Goal: Transaction & Acquisition: Purchase product/service

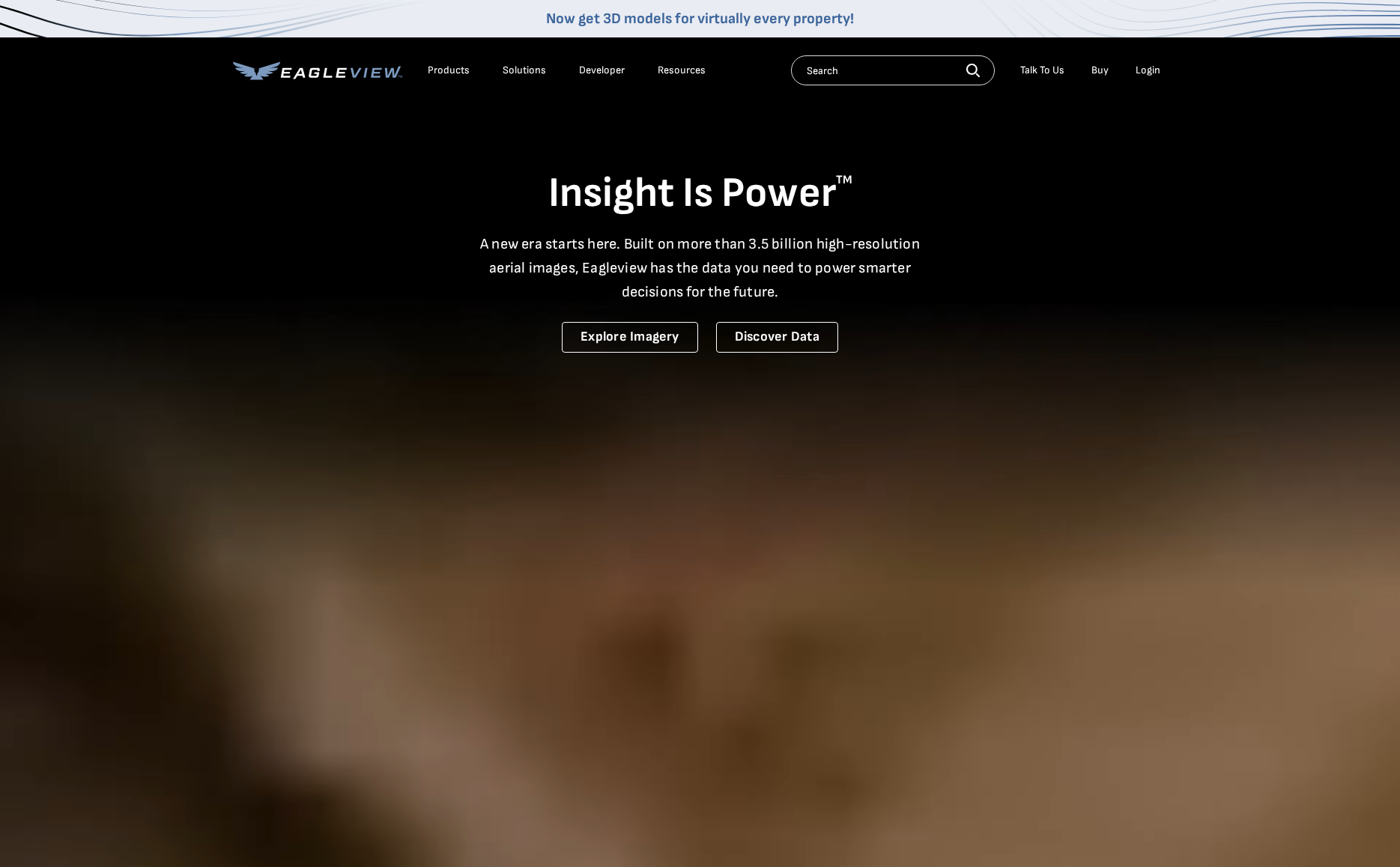
click at [1146, 67] on div "Login" at bounding box center [1147, 70] width 25 height 14
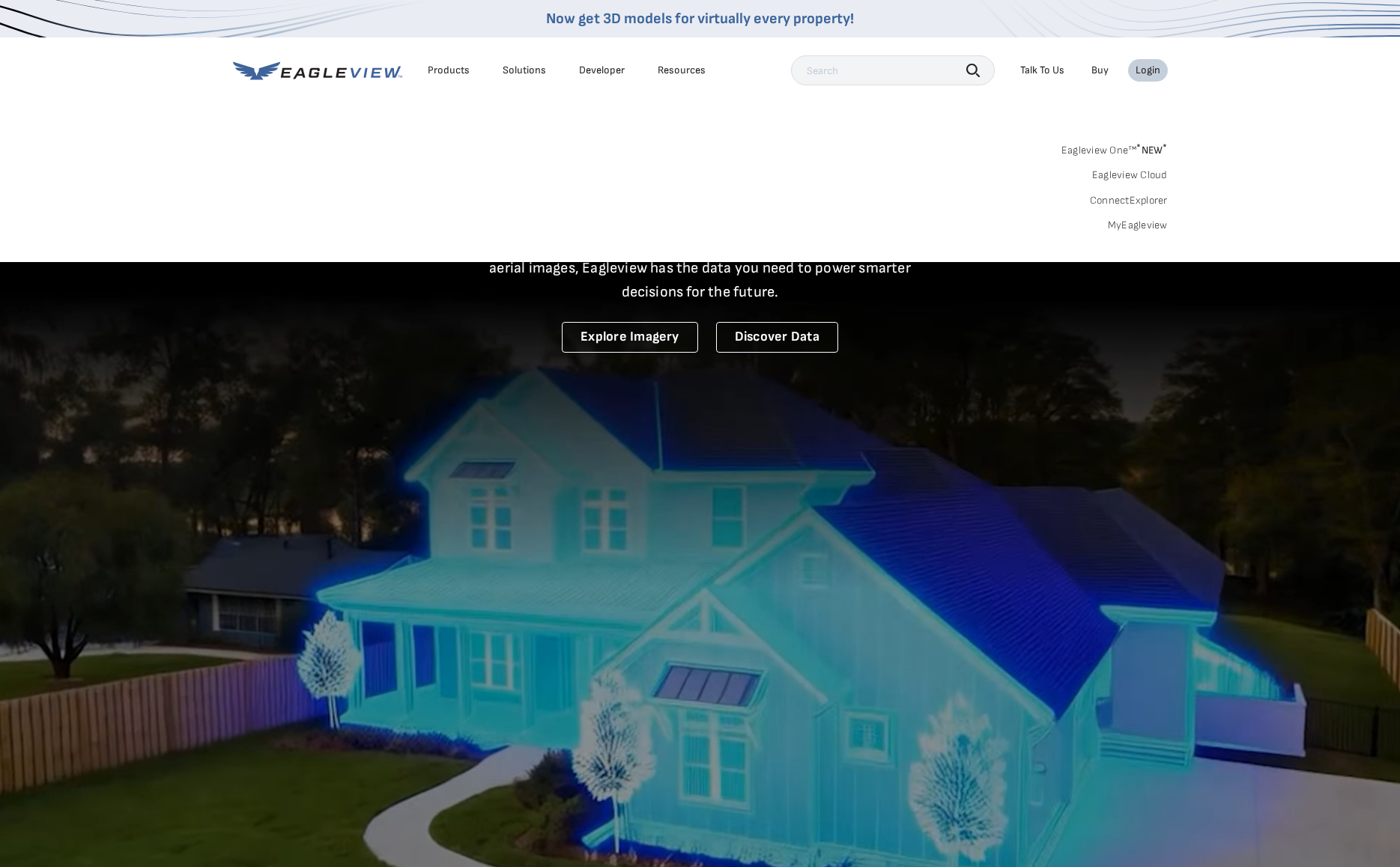
click at [1143, 69] on div "Login" at bounding box center [1147, 70] width 25 height 14
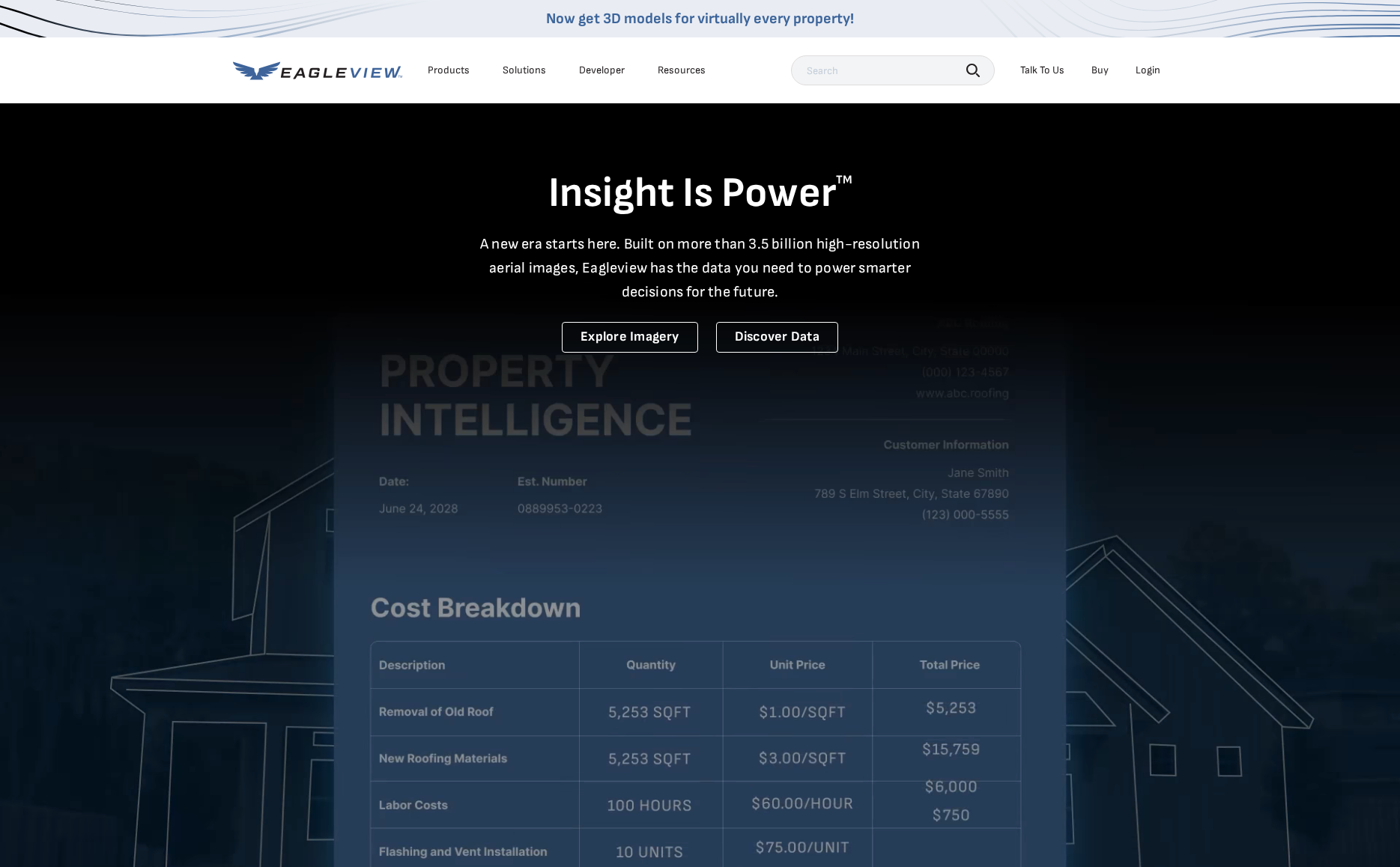
click at [1143, 69] on div "Login" at bounding box center [1147, 70] width 25 height 14
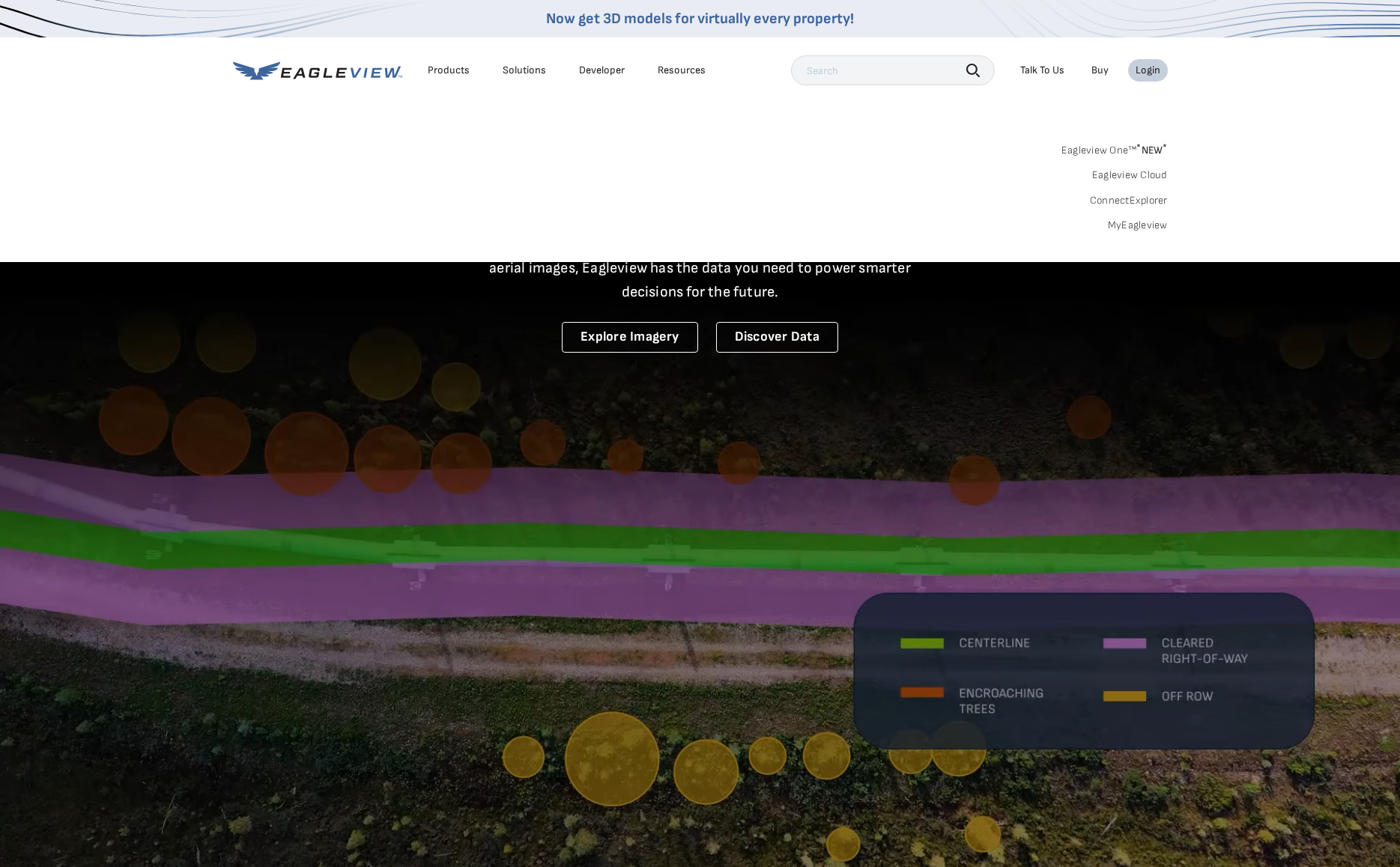
click at [1134, 226] on link "MyEagleview" at bounding box center [1138, 225] width 60 height 14
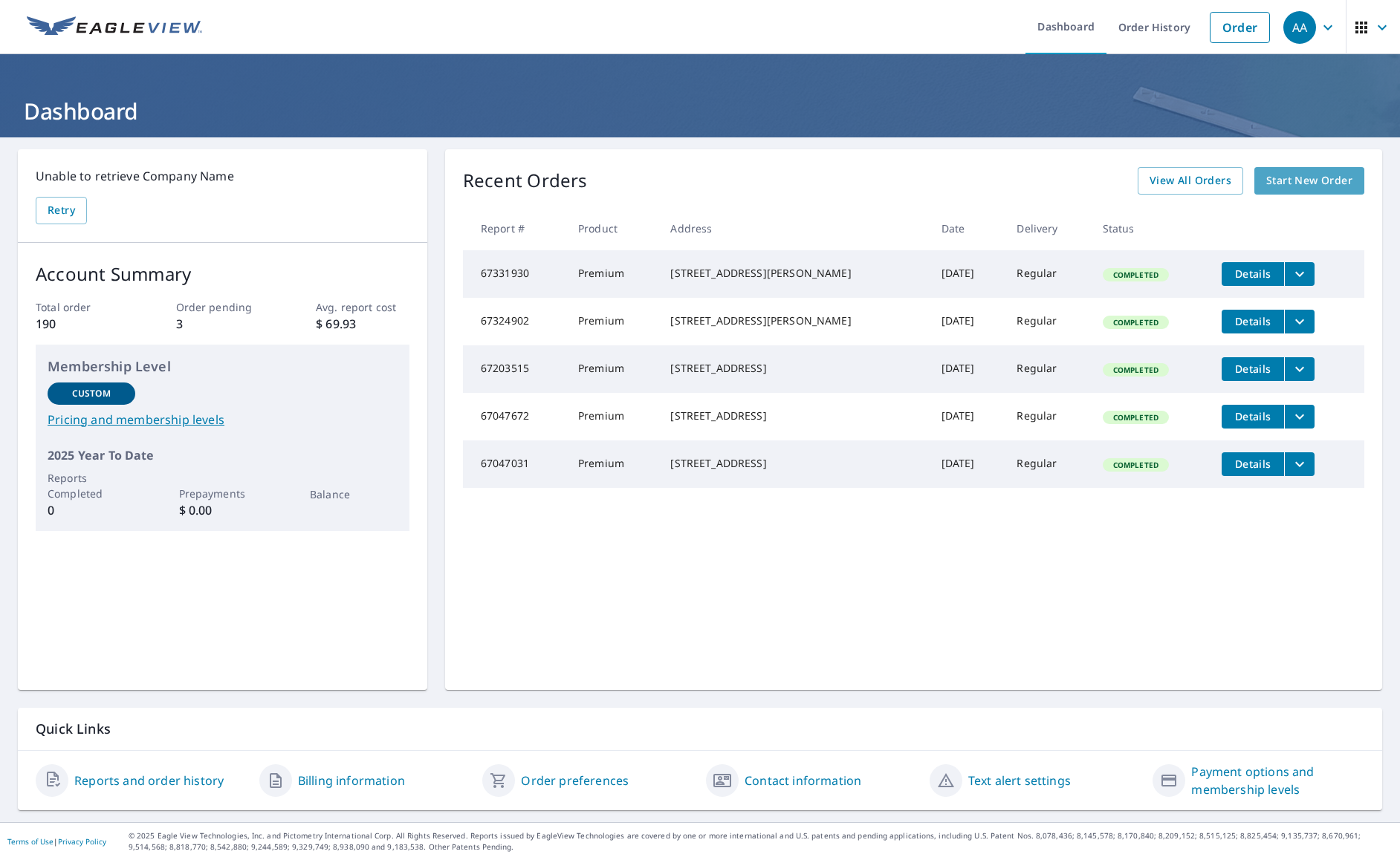
click at [1274, 182] on span "Start New Order" at bounding box center [1309, 181] width 86 height 19
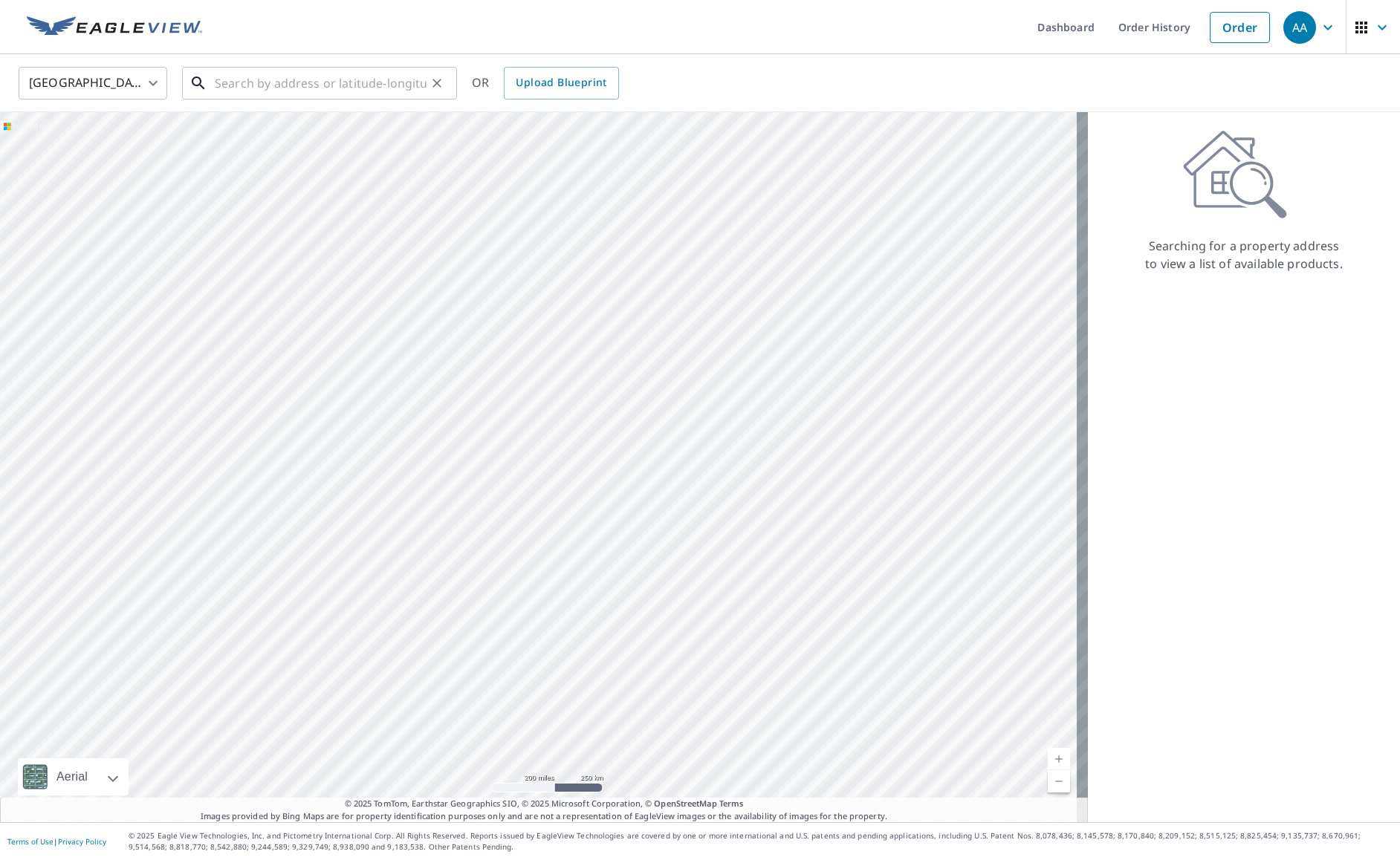
click at [356, 90] on input "text" at bounding box center [320, 82] width 212 height 42
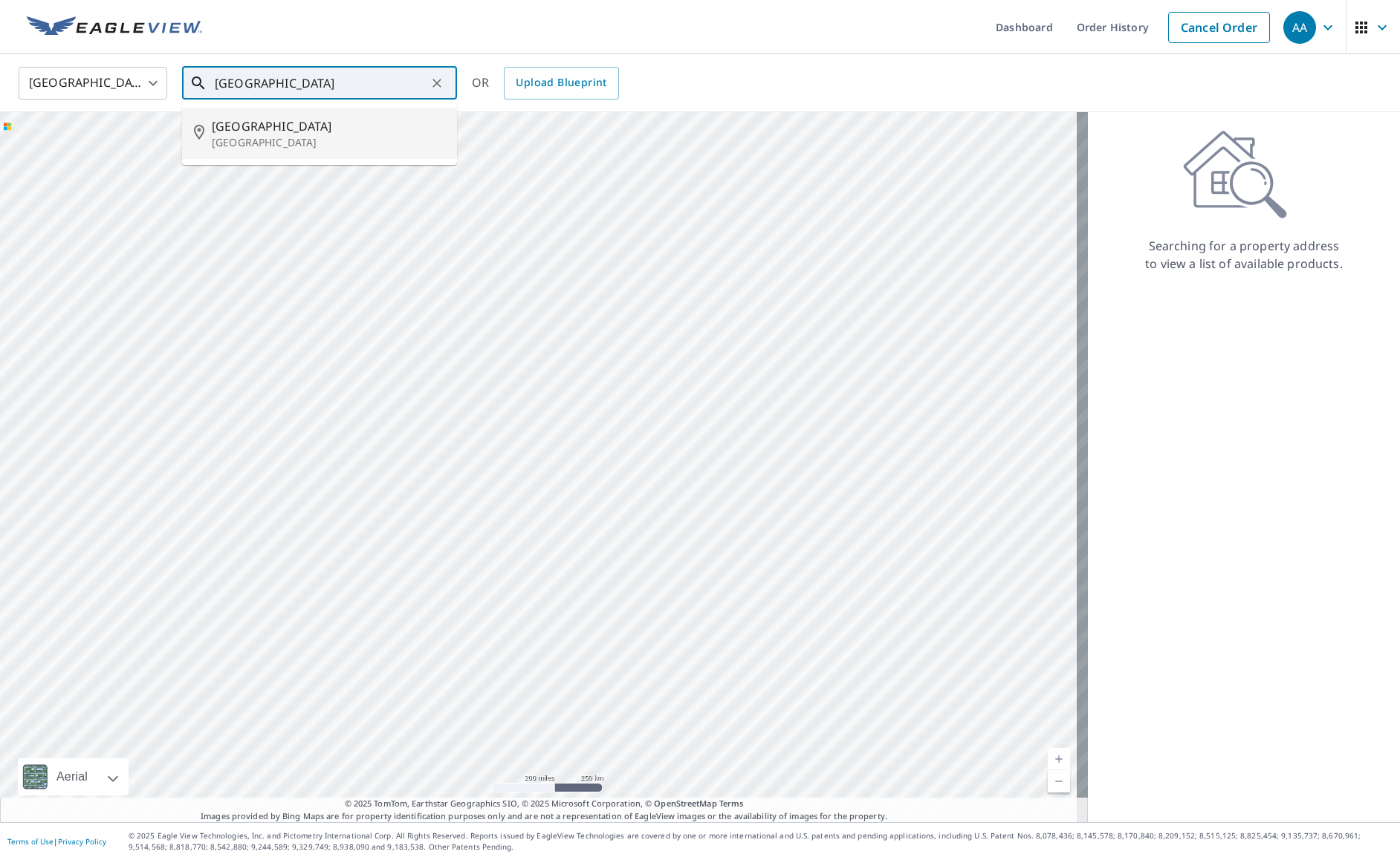
click at [295, 117] on span "8720 Tyne Trl" at bounding box center [328, 126] width 233 height 18
type input "8720 Tyne Trl Fort Worth, TX 76118"
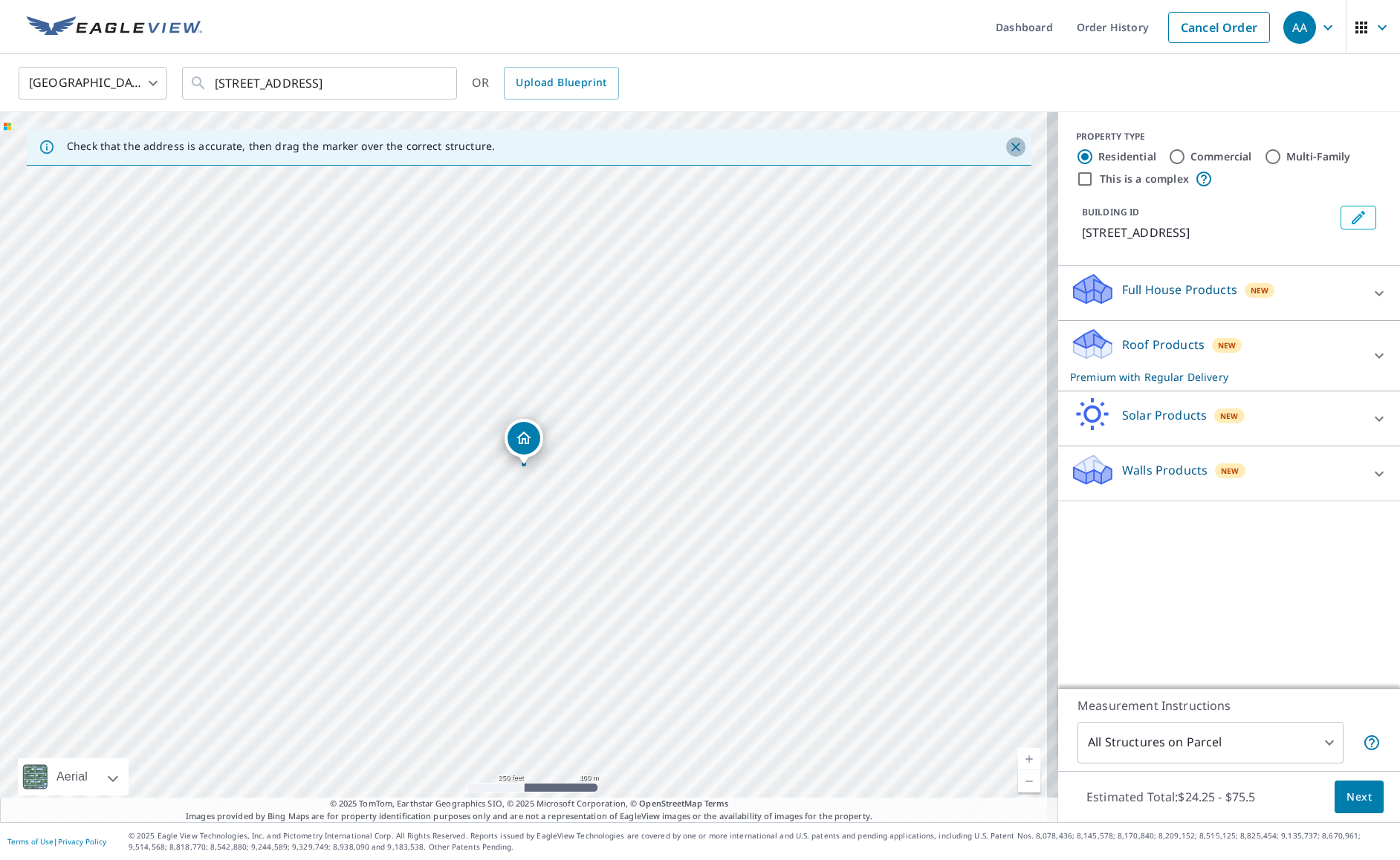
click at [1008, 150] on icon "Close" at bounding box center [1015, 146] width 14 height 14
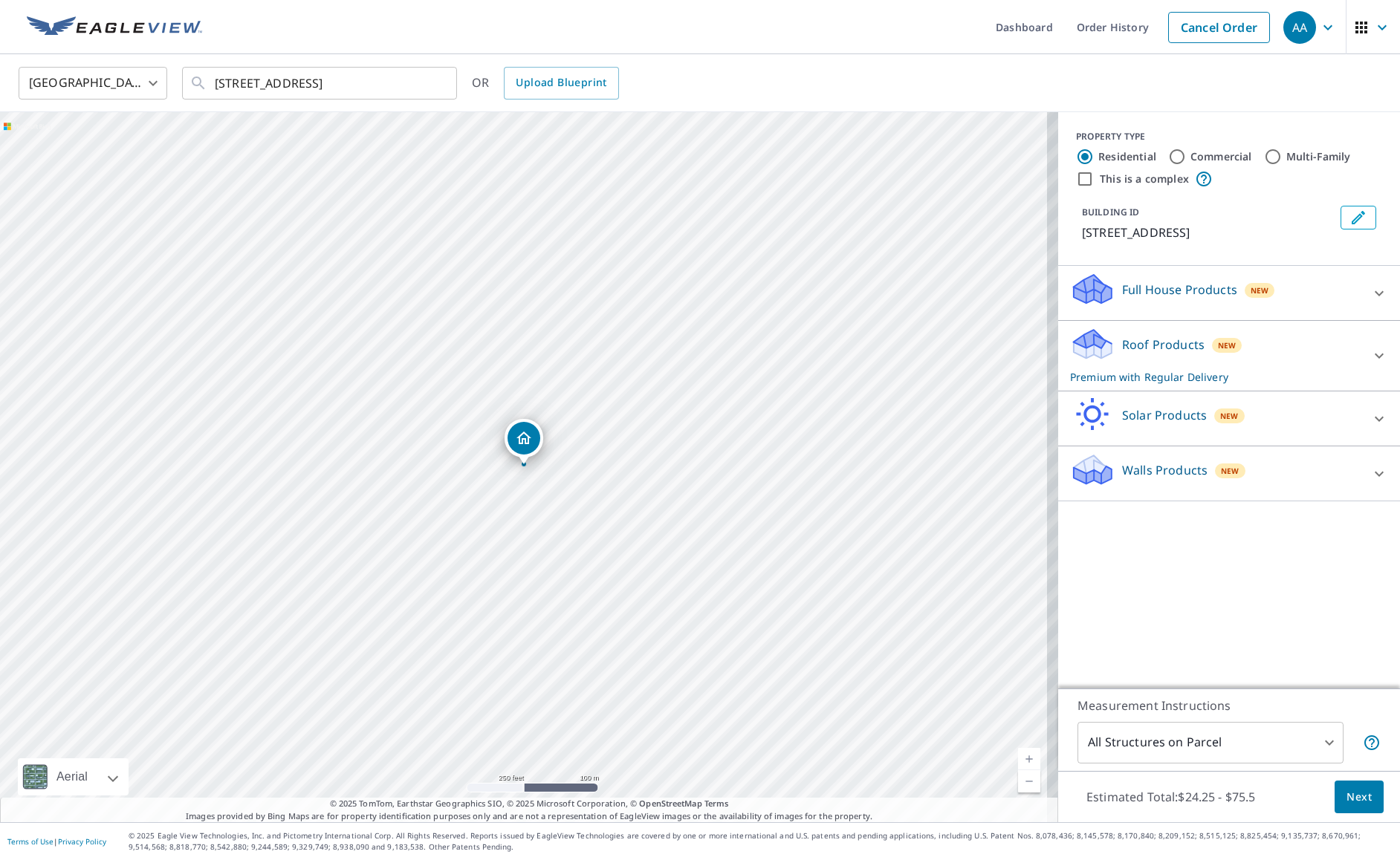
click at [1361, 801] on button "Next" at bounding box center [1359, 797] width 49 height 33
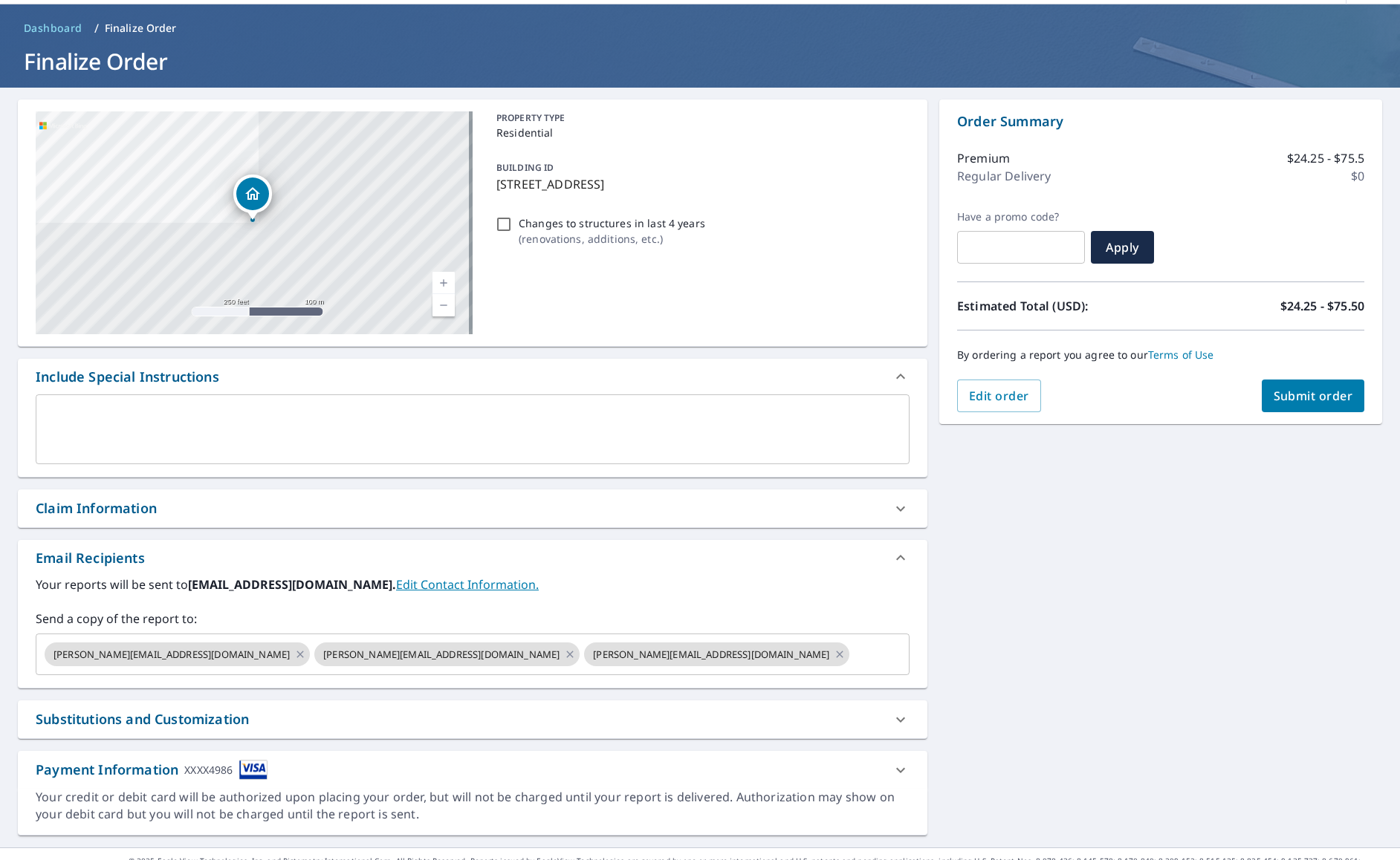
scroll to position [74, 0]
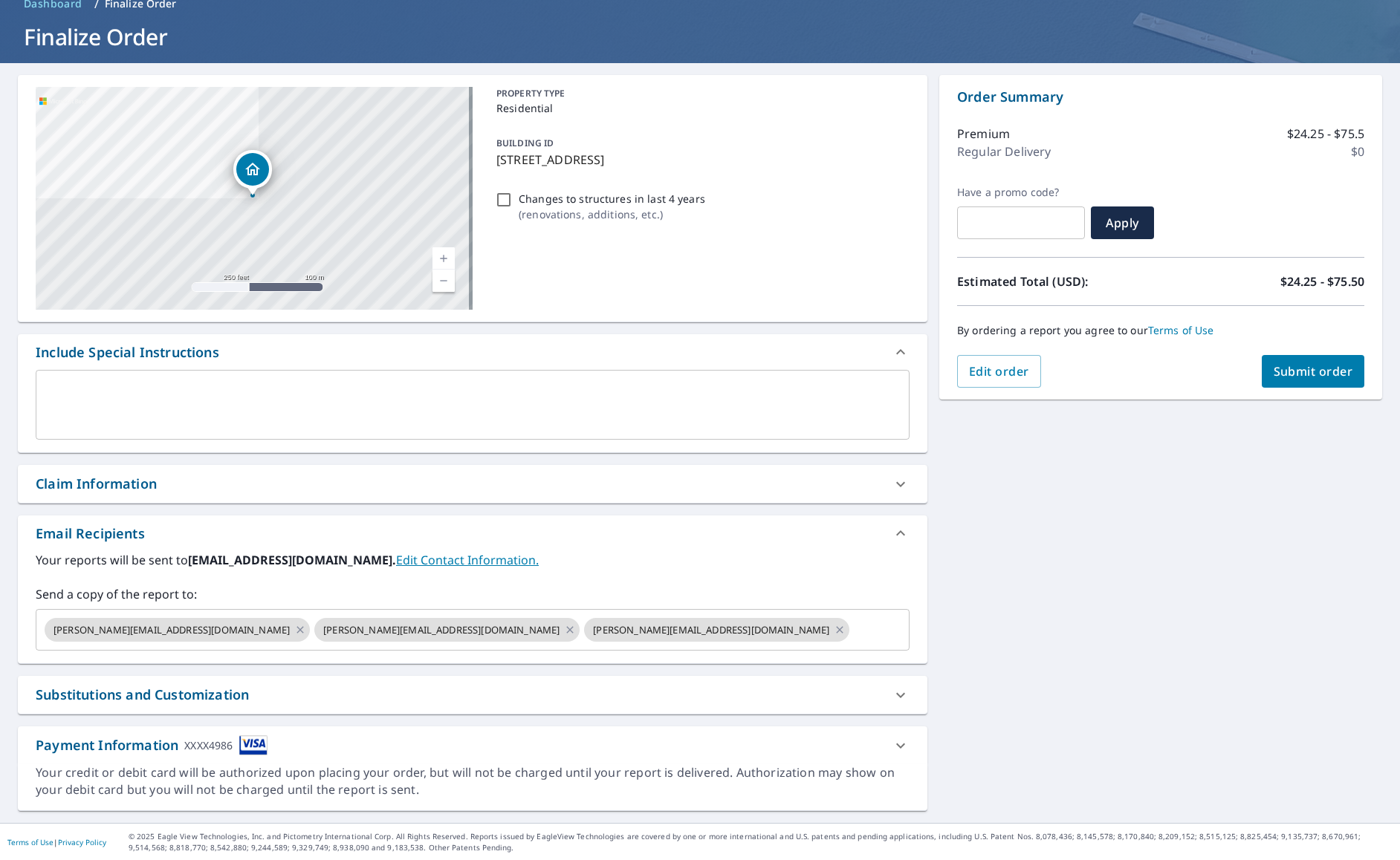
click at [1306, 363] on button "Submit order" at bounding box center [1313, 371] width 104 height 32
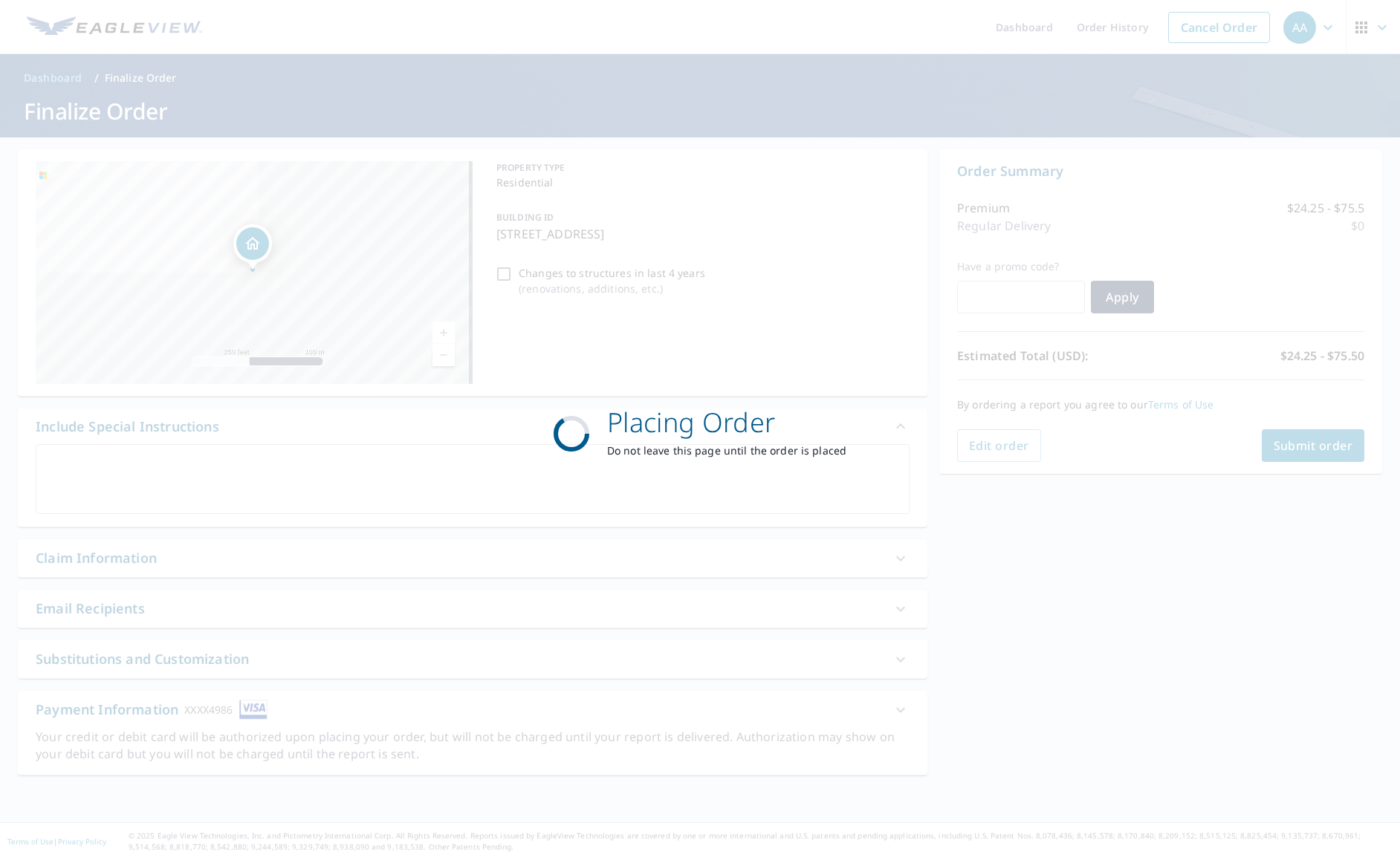
scroll to position [0, 0]
